Goal: Task Accomplishment & Management: Use online tool/utility

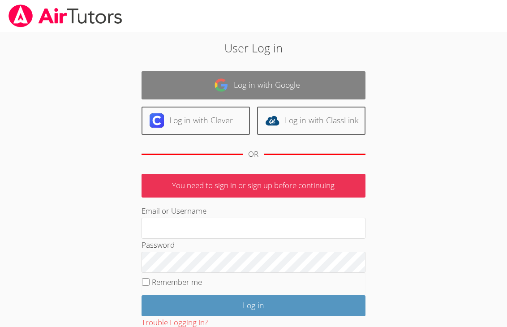
type input "marisairtutors@gmail.com"
click at [254, 84] on link "Log in with Google" at bounding box center [254, 85] width 224 height 28
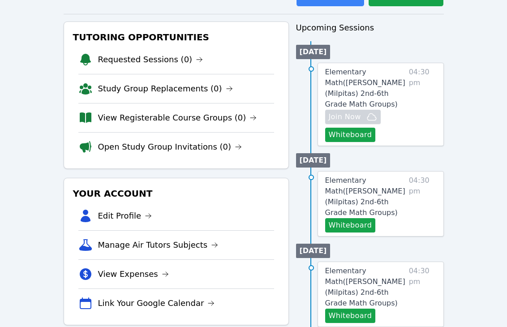
scroll to position [90, 0]
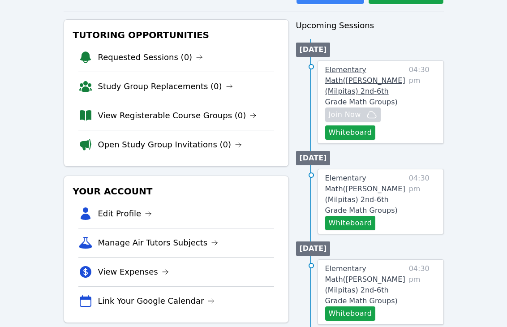
click at [371, 80] on span "Elementary Math ( [PERSON_NAME] (Milpitas) 2nd-6th Grade Math Groups )" at bounding box center [365, 85] width 80 height 41
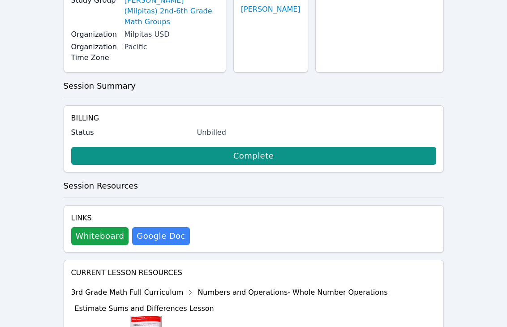
scroll to position [134, 0]
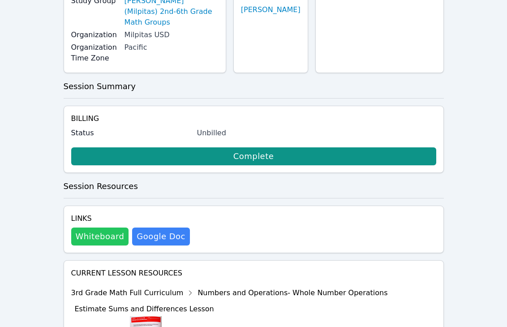
click at [104, 228] on button "Whiteboard" at bounding box center [100, 237] width 58 height 18
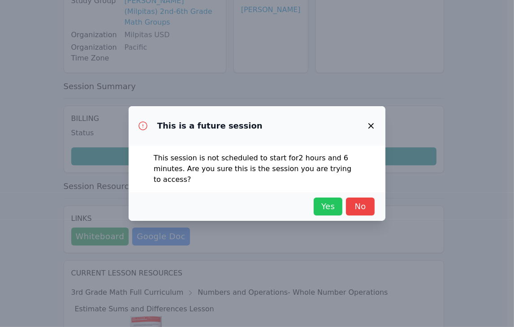
click at [324, 205] on span "Yes" at bounding box center [328, 206] width 20 height 13
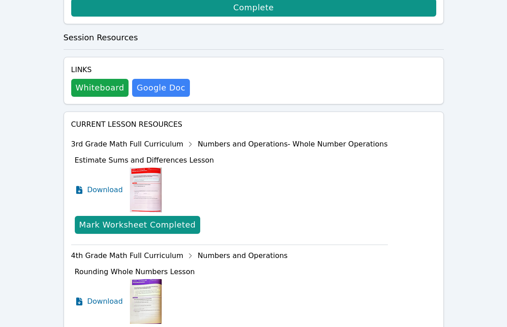
scroll to position [314, 0]
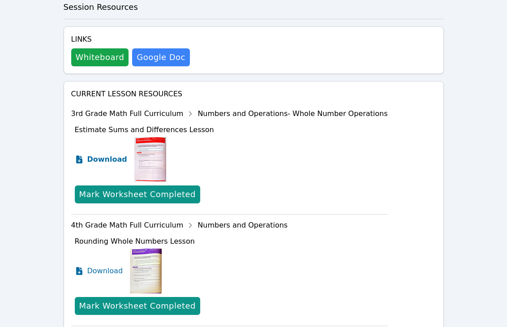
click at [108, 154] on span "Download" at bounding box center [107, 159] width 40 height 11
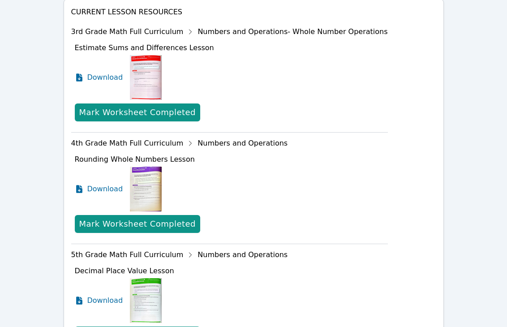
scroll to position [403, 0]
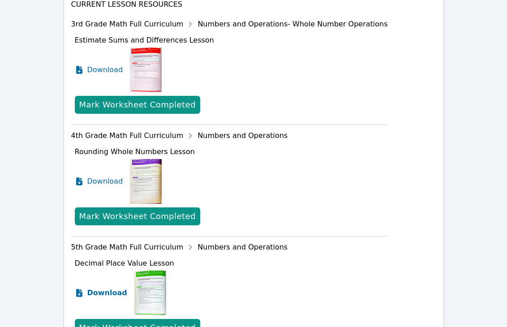
click at [112, 288] on span "Download" at bounding box center [107, 293] width 40 height 11
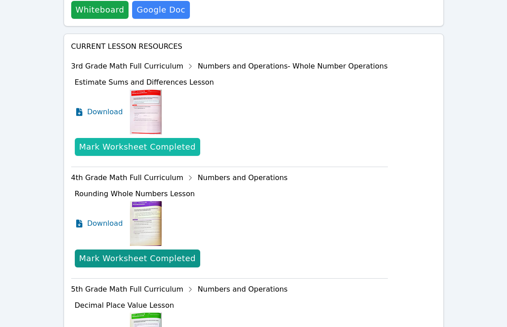
scroll to position [358, 0]
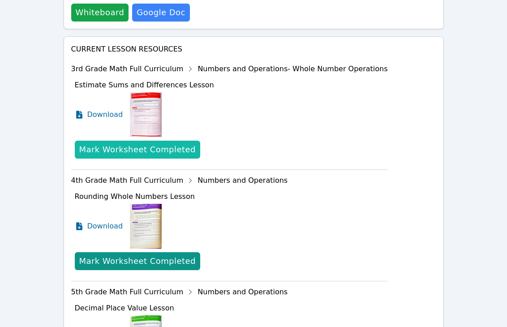
click at [154, 143] on div "Mark Worksheet Completed" at bounding box center [137, 149] width 116 height 13
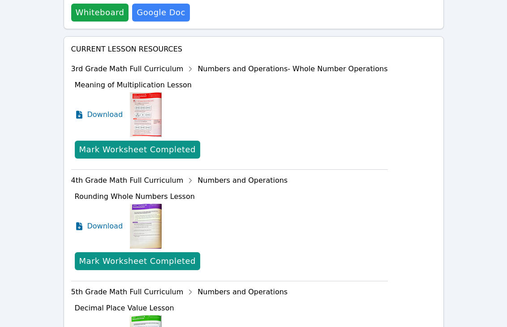
click at [183, 62] on icon at bounding box center [190, 69] width 14 height 14
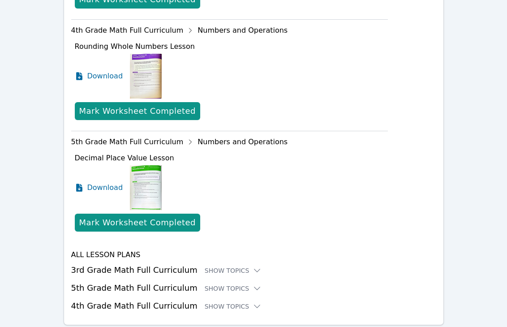
scroll to position [512, 0]
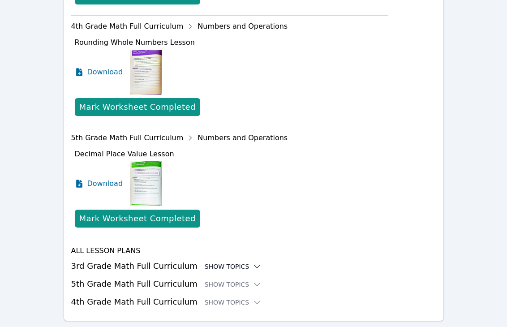
click at [235, 262] on div "Show Topics" at bounding box center [233, 266] width 57 height 9
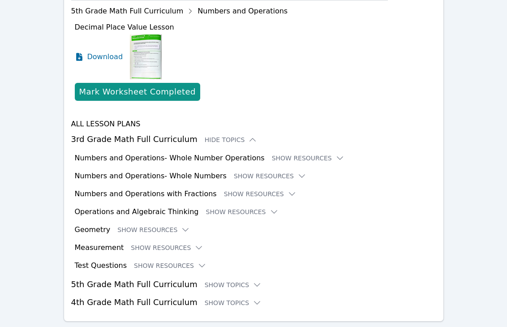
scroll to position [640, 0]
click at [290, 152] on div "Numbers and Operations- Whole Number Operations Show Resources" at bounding box center [255, 157] width 361 height 11
click at [288, 153] on button "Show Resources" at bounding box center [308, 157] width 73 height 9
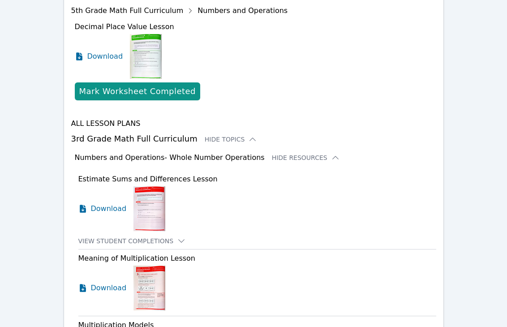
click at [331, 153] on icon at bounding box center [335, 157] width 9 height 9
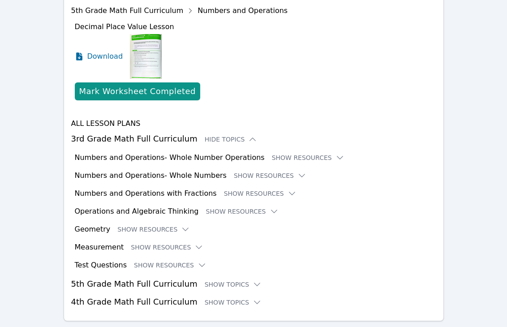
click at [335, 153] on icon at bounding box center [339, 157] width 9 height 9
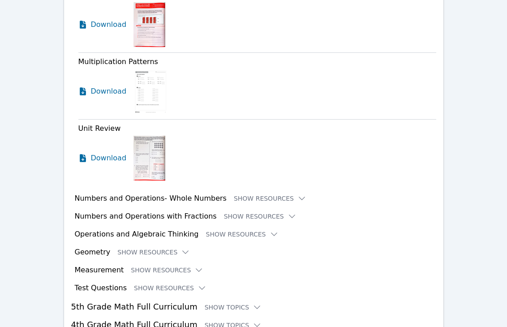
scroll to position [2325, 0]
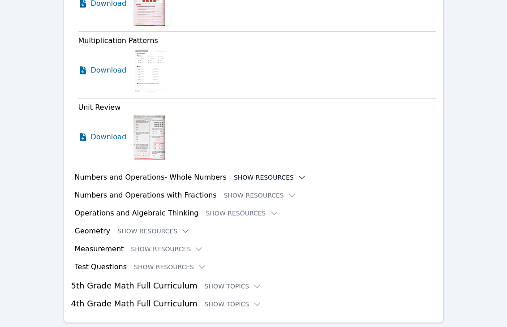
click at [260, 173] on button "Show Resources" at bounding box center [270, 177] width 73 height 9
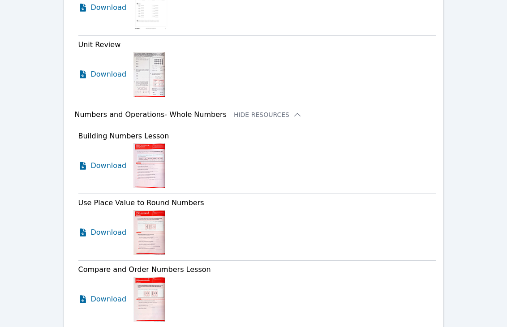
scroll to position [2393, 0]
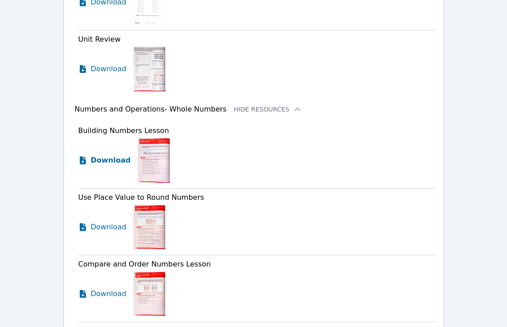
click at [109, 155] on span "Download" at bounding box center [111, 160] width 40 height 11
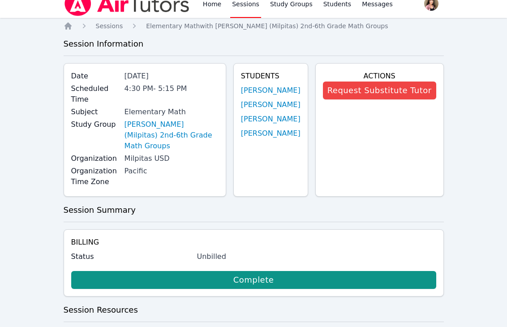
scroll to position [0, 0]
